Goal: Transaction & Acquisition: Purchase product/service

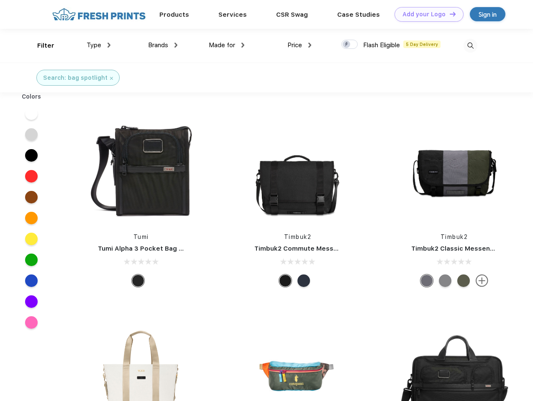
click at [426, 14] on link "Add your Logo Design Tool" at bounding box center [428, 14] width 69 height 15
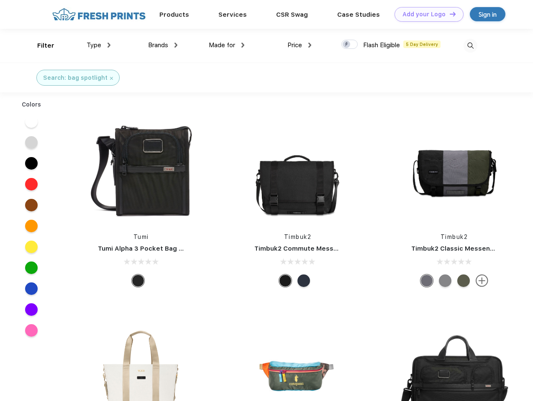
click at [0, 0] on div "Design Tool" at bounding box center [0, 0] width 0 height 0
click at [449, 14] on link "Add your Logo Design Tool" at bounding box center [428, 14] width 69 height 15
click at [40, 46] on div "Filter" at bounding box center [45, 46] width 17 height 10
click at [99, 45] on span "Type" at bounding box center [94, 45] width 15 height 8
click at [163, 45] on span "Brands" at bounding box center [158, 45] width 20 height 8
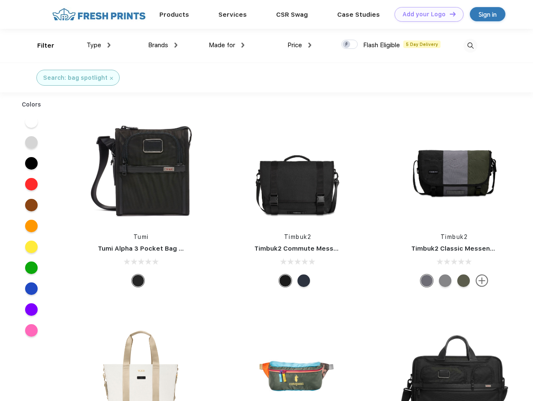
click at [227, 45] on span "Made for" at bounding box center [222, 45] width 26 height 8
click at [299, 45] on span "Price" at bounding box center [294, 45] width 15 height 8
click at [349, 45] on div at bounding box center [349, 44] width 16 height 9
click at [347, 45] on input "checkbox" at bounding box center [343, 41] width 5 height 5
click at [470, 46] on img at bounding box center [470, 46] width 14 height 14
